Goal: Information Seeking & Learning: Check status

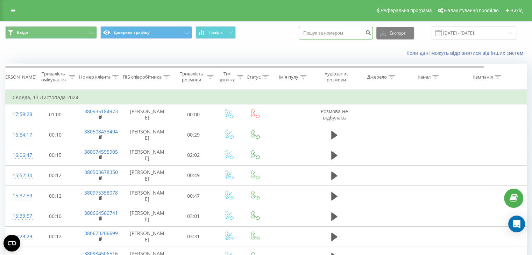
click at [335, 36] on input at bounding box center [336, 33] width 74 height 13
paste input "380503037557"
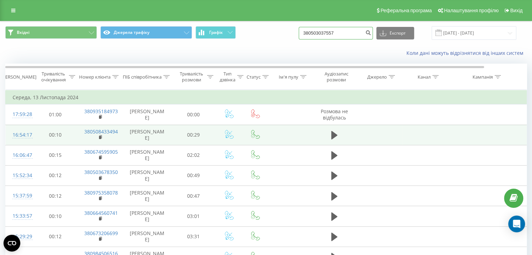
type input "380503037557"
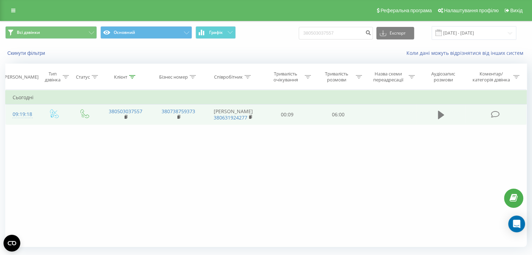
click at [442, 120] on button at bounding box center [441, 115] width 10 height 10
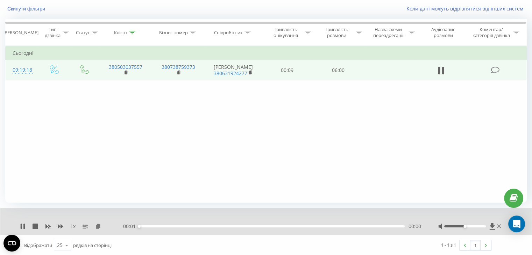
scroll to position [45, 0]
click at [61, 224] on icon at bounding box center [61, 226] width 6 height 4
click at [204, 228] on div "- 05:34 00:25 00:25" at bounding box center [271, 226] width 300 height 7
click at [206, 226] on div "00:25" at bounding box center [272, 226] width 266 height 2
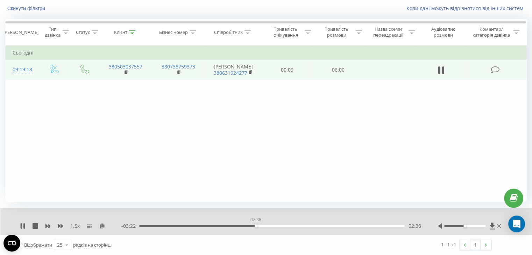
click at [256, 226] on div "02:38" at bounding box center [272, 226] width 266 height 2
click at [308, 224] on div "- 03:15 02:44 02:44" at bounding box center [271, 226] width 300 height 7
click at [307, 226] on div "03:47" at bounding box center [272, 226] width 266 height 2
click at [343, 226] on div "03:58" at bounding box center [272, 226] width 266 height 2
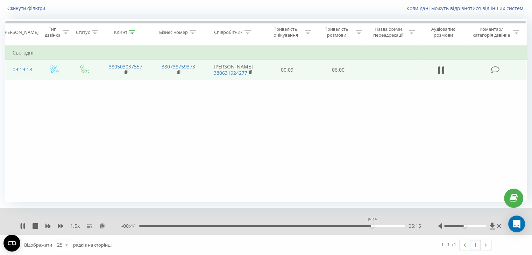
click at [372, 226] on div "05:15" at bounding box center [272, 226] width 266 height 2
click at [358, 225] on div "- 00:42 05:17 05:17" at bounding box center [271, 226] width 300 height 7
click at [358, 225] on div "05:18" at bounding box center [272, 226] width 266 height 2
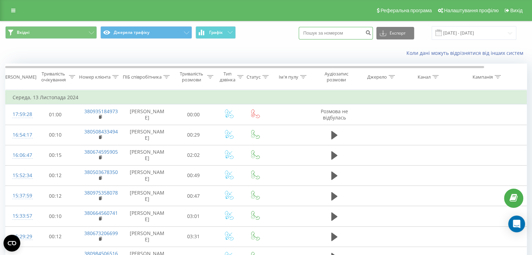
click at [358, 34] on input at bounding box center [336, 33] width 74 height 13
paste input "380671341243"
type input "380671341243"
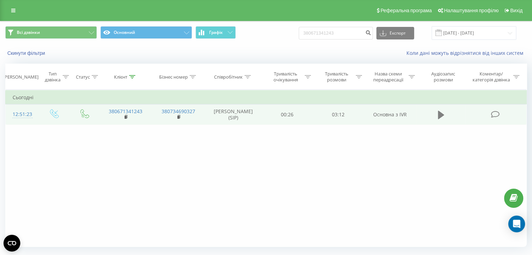
click at [440, 118] on icon at bounding box center [441, 115] width 6 height 10
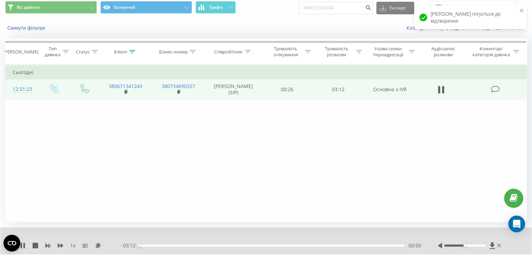
scroll to position [45, 0]
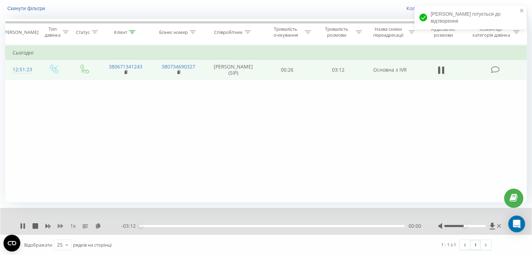
click at [61, 226] on icon at bounding box center [61, 226] width 6 height 4
click at [459, 226] on div at bounding box center [465, 226] width 42 height 2
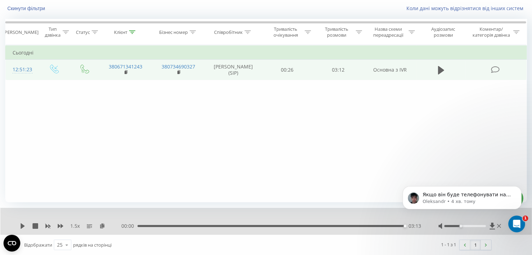
scroll to position [0, 0]
